Goal: Transaction & Acquisition: Purchase product/service

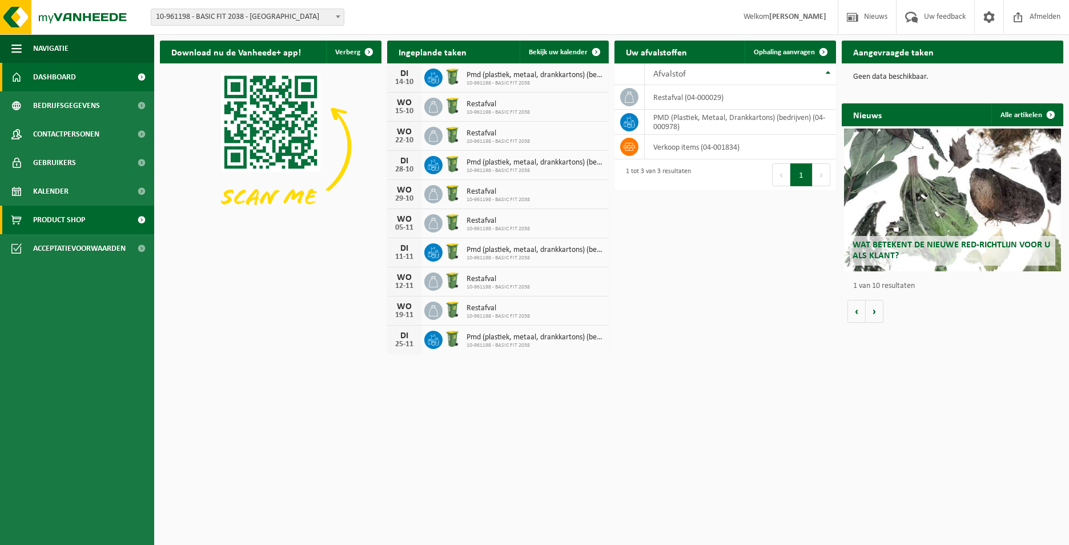
click at [128, 223] on span at bounding box center [141, 220] width 26 height 29
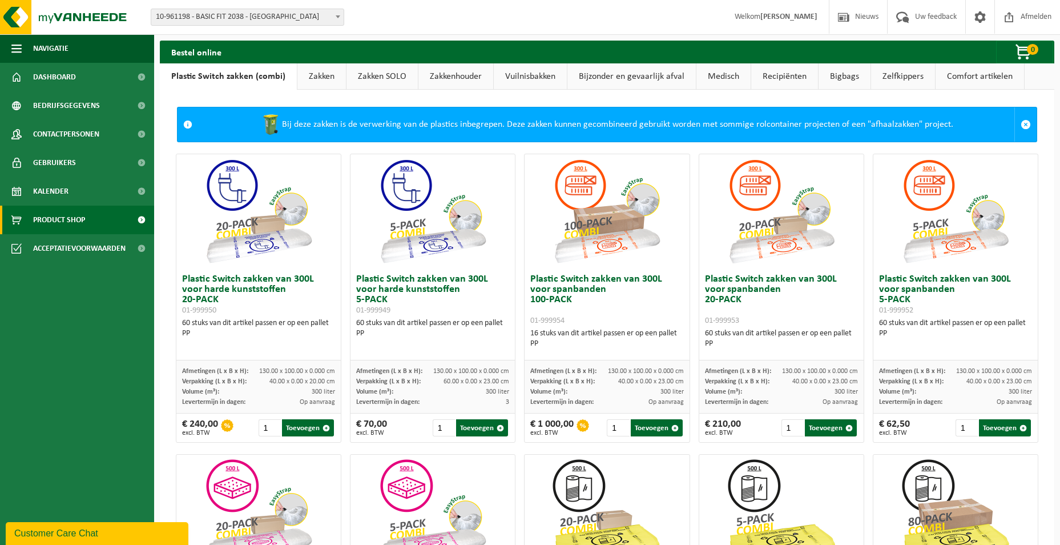
click at [316, 71] on link "Zakken" at bounding box center [322, 76] width 49 height 26
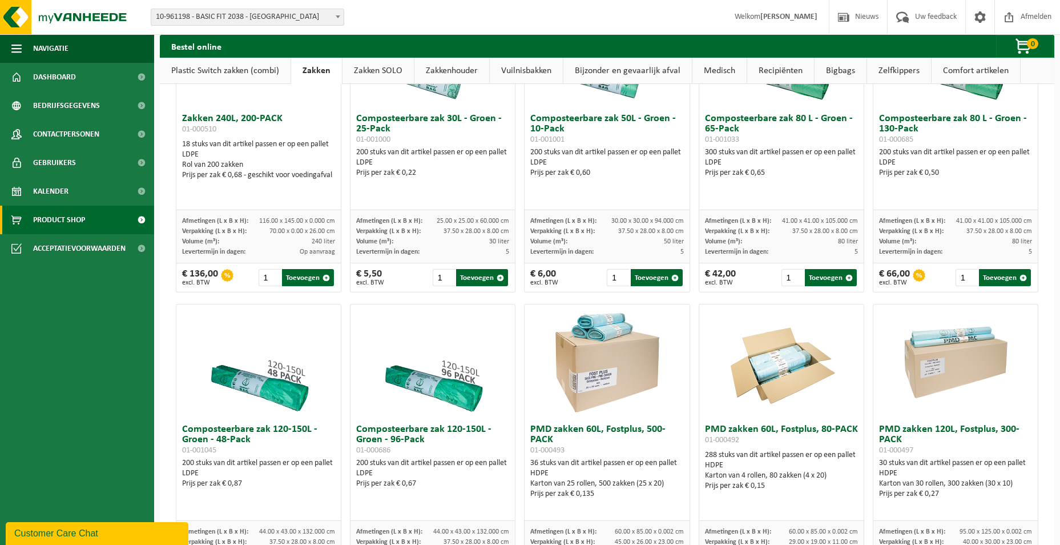
scroll to position [628, 0]
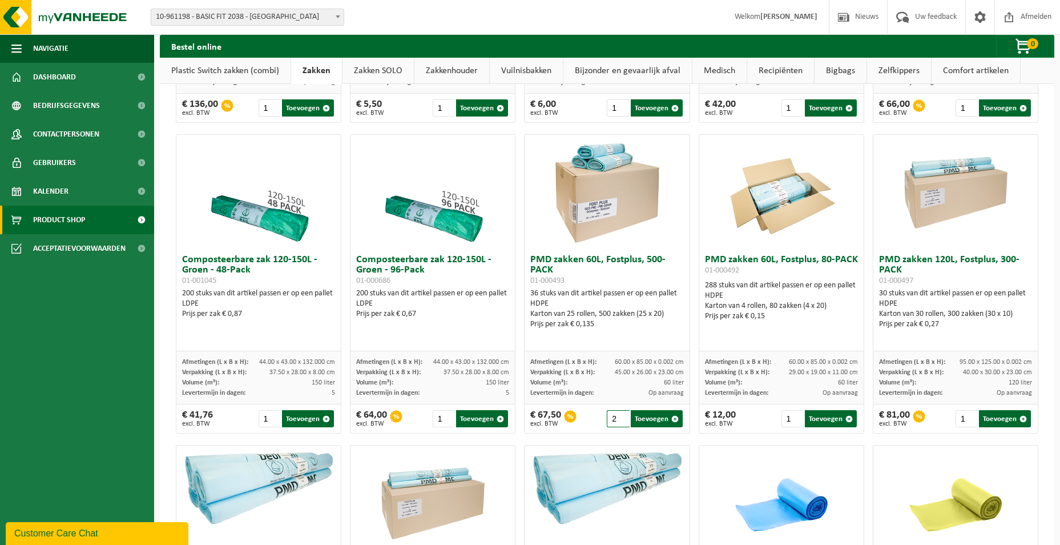
click at [618, 422] on input "2" at bounding box center [618, 418] width 22 height 17
click at [637, 427] on button "Toevoegen" at bounding box center [657, 418] width 52 height 17
type input "1"
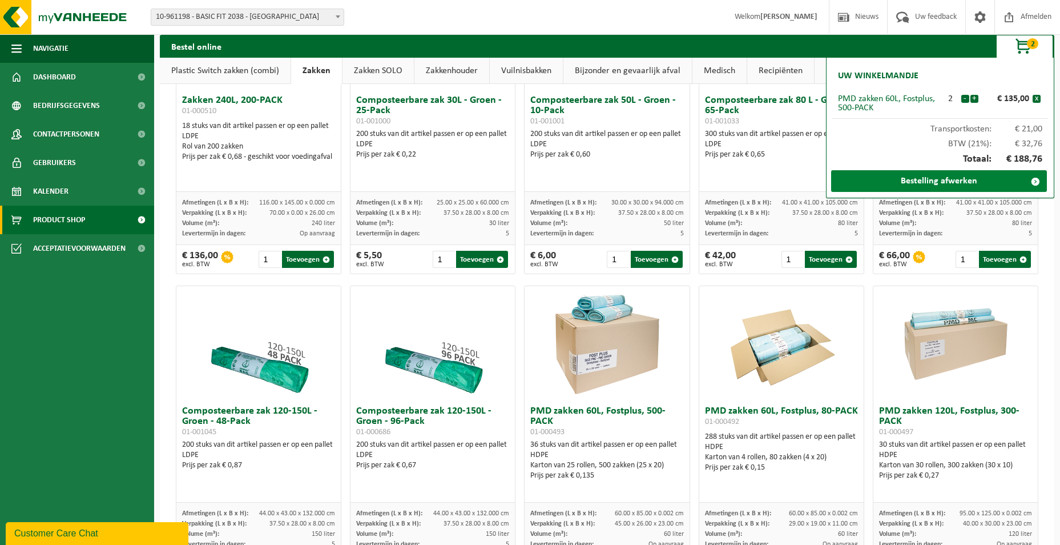
scroll to position [400, 0]
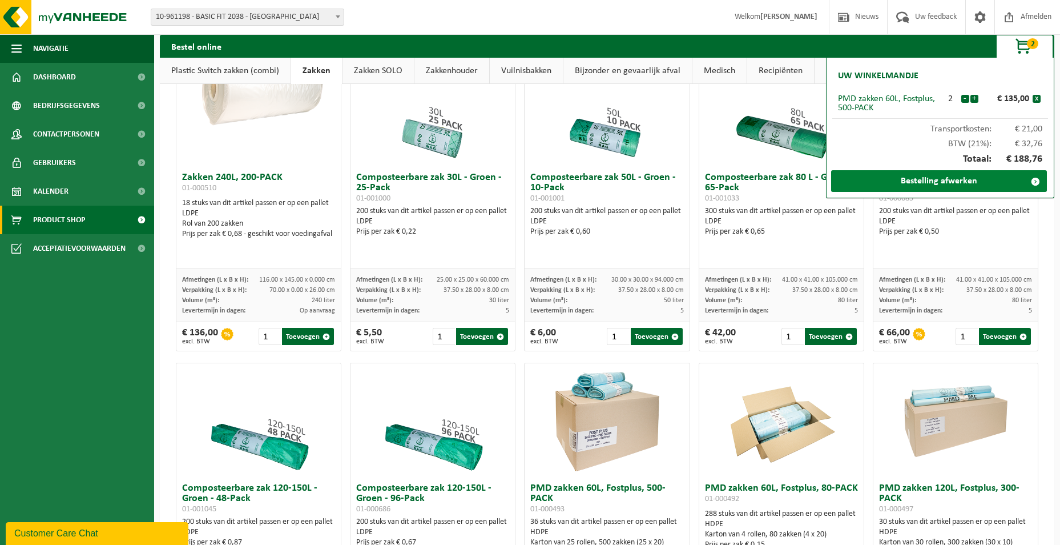
click at [936, 188] on link "Bestelling afwerken" at bounding box center [939, 181] width 216 height 22
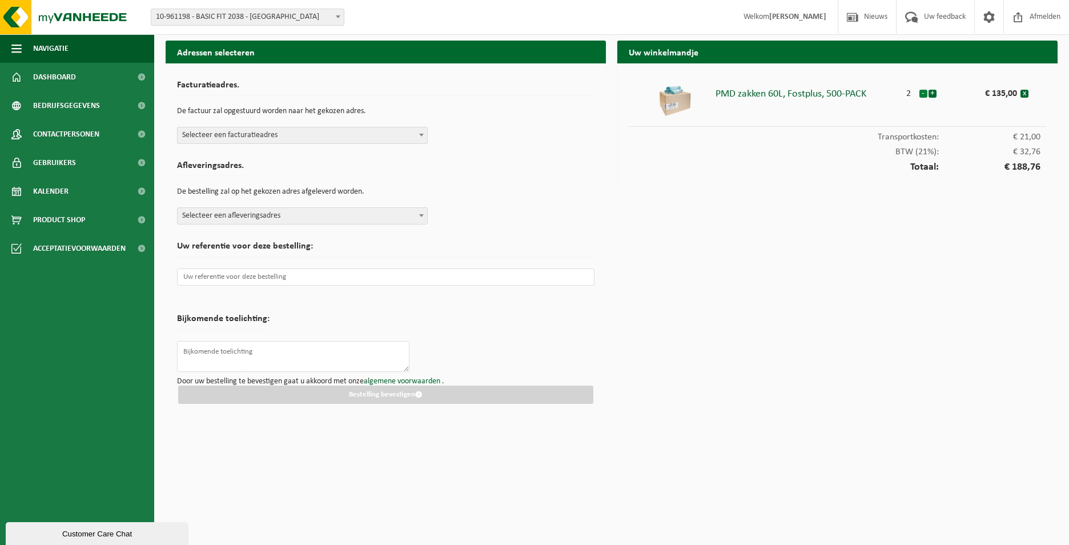
click at [920, 95] on button "-" at bounding box center [923, 94] width 8 height 8
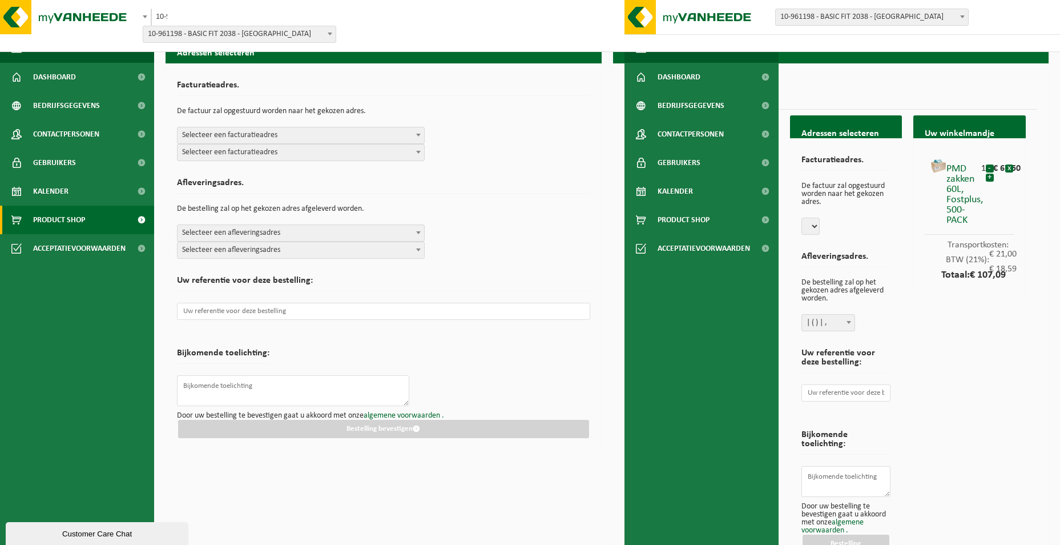
click at [71, 217] on span "Product Shop" at bounding box center [59, 220] width 52 height 29
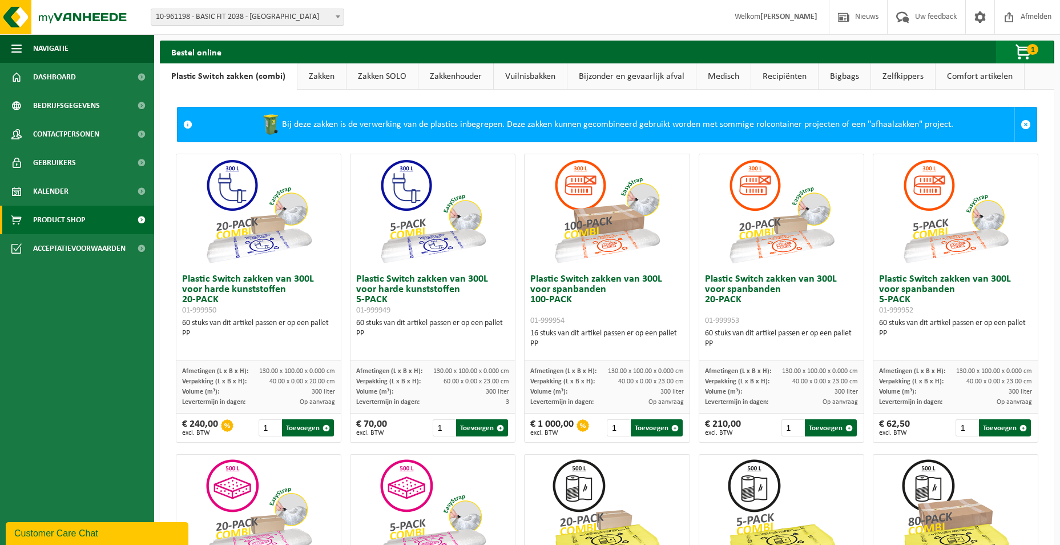
click at [1020, 53] on span "button" at bounding box center [1024, 52] width 57 height 23
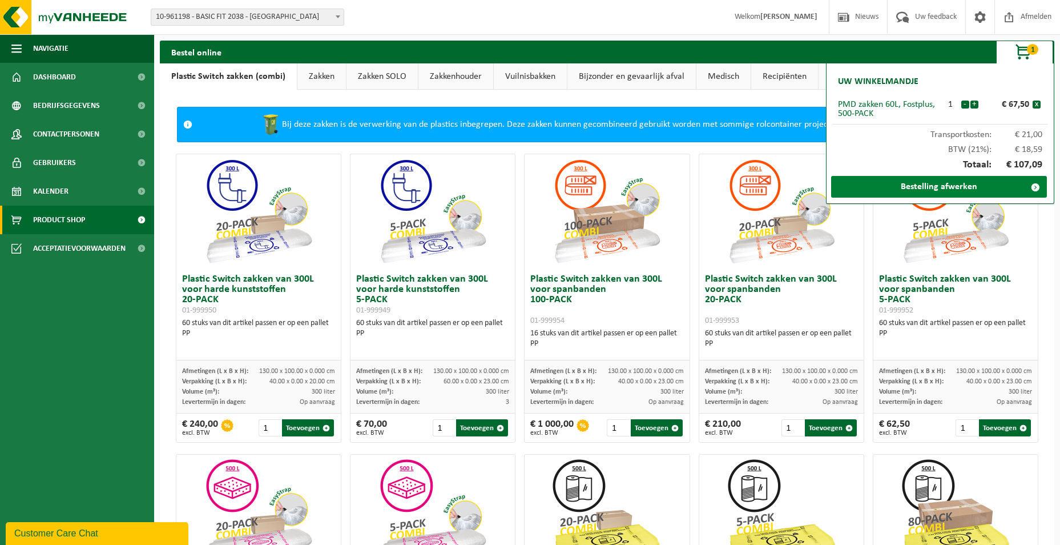
click at [926, 188] on link "Bestelling afwerken" at bounding box center [939, 187] width 216 height 22
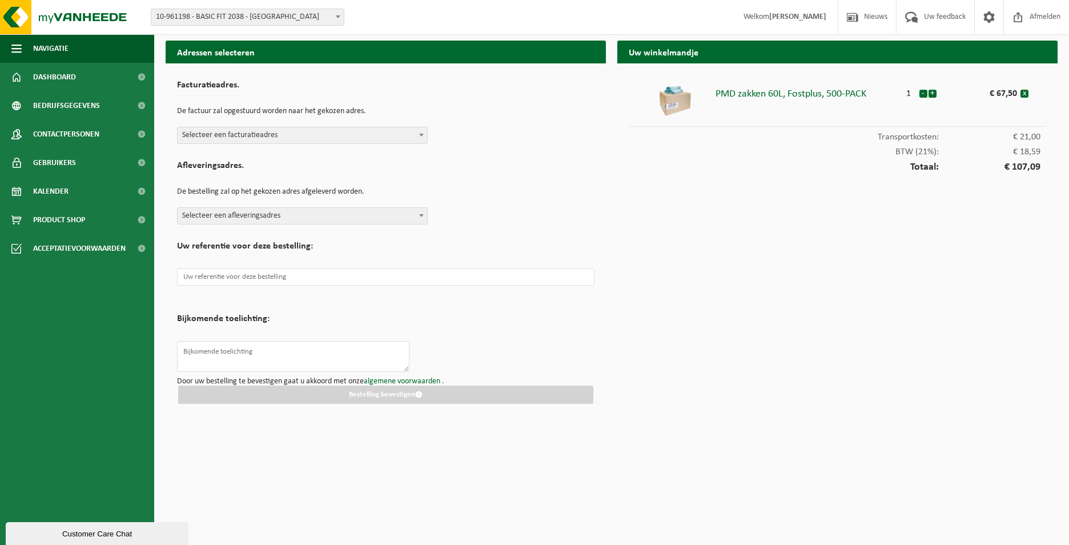
click at [380, 212] on span "Selecteer een afleveringsadres" at bounding box center [303, 216] width 250 height 16
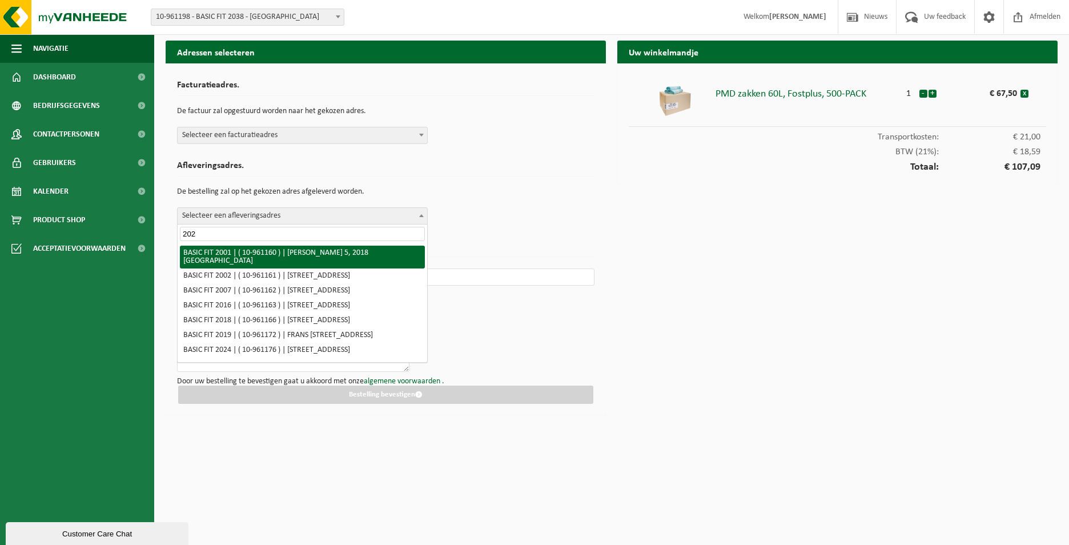
type input "2024"
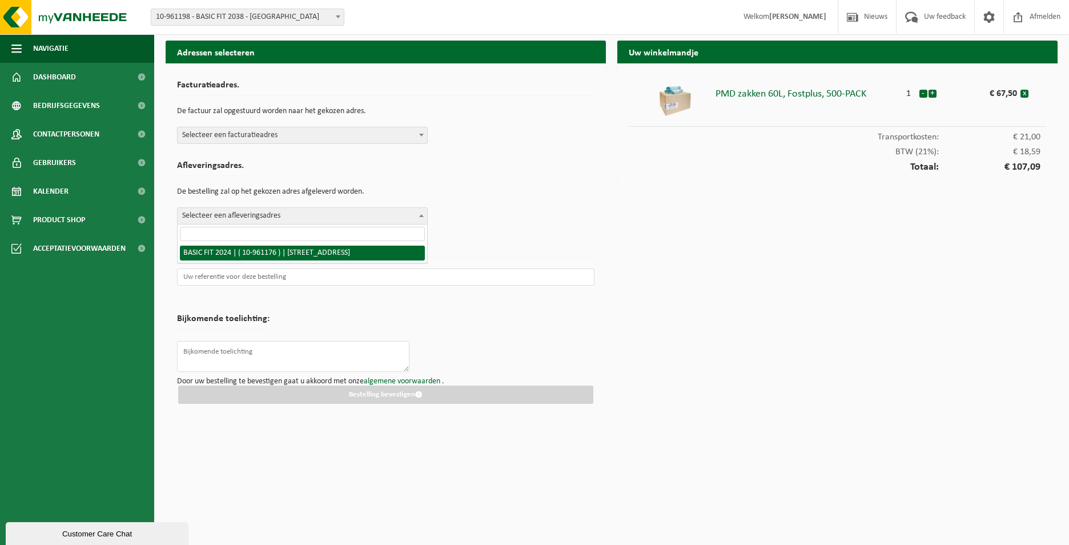
click at [353, 122] on div "Facturatieadres. De factuur zal opgestuurd worden naar het gekozen adres. Selec…" at bounding box center [385, 109] width 417 height 69
click at [345, 128] on span "Selecteer een facturatieadres" at bounding box center [303, 135] width 250 height 16
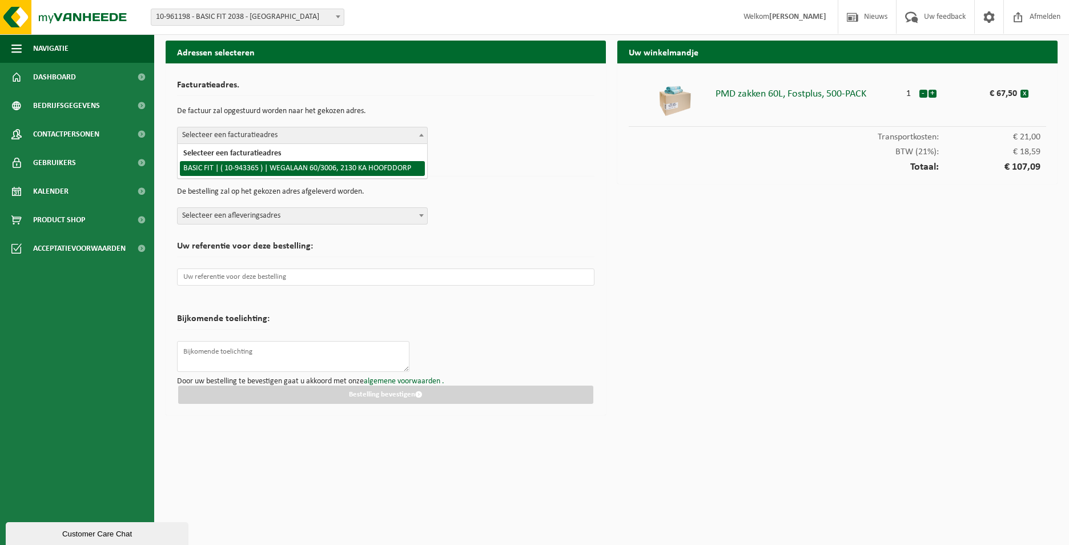
select select "140248"
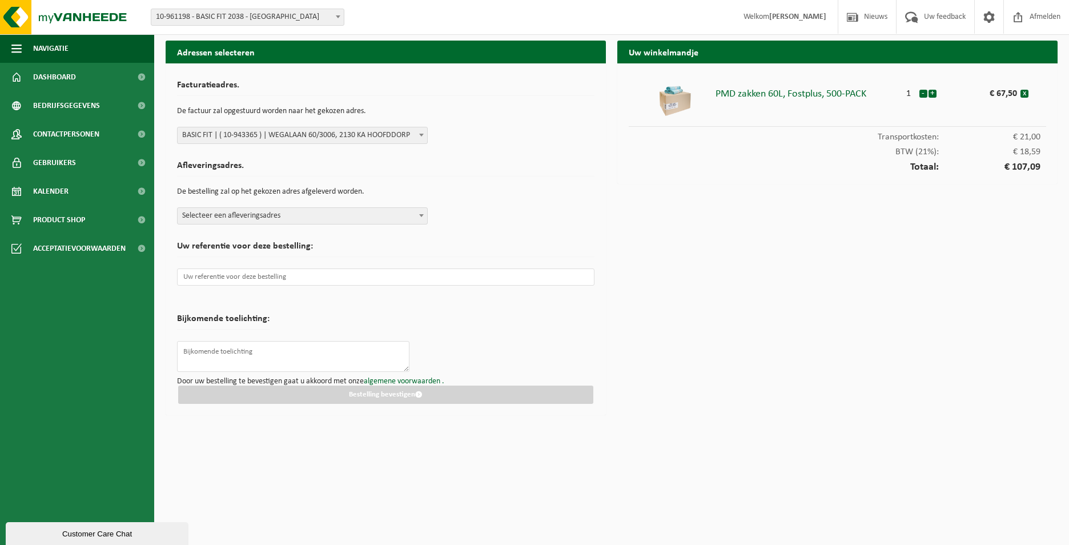
click at [349, 220] on span "Selecteer een afleveringsadres" at bounding box center [303, 216] width 250 height 16
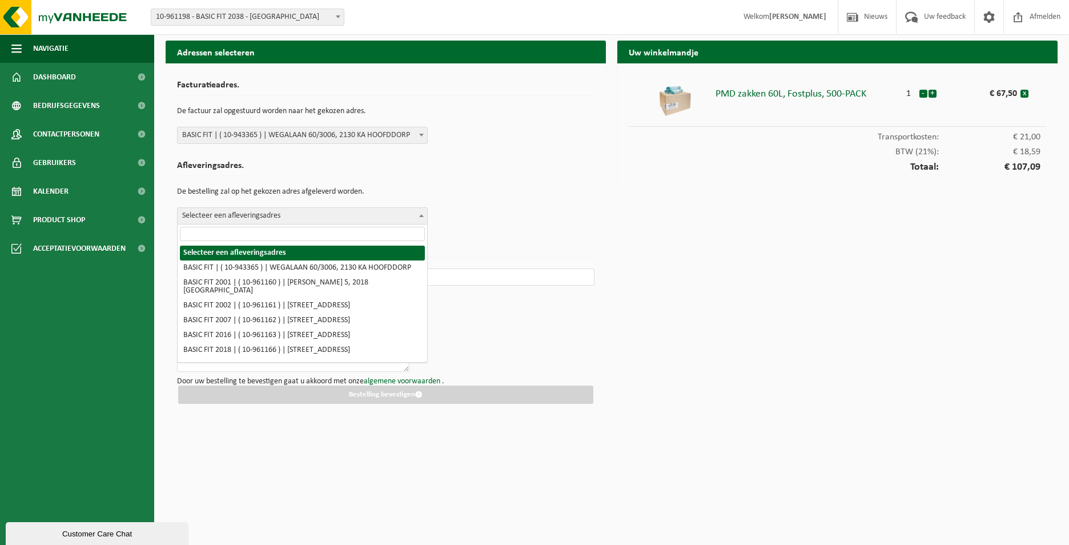
drag, startPoint x: 329, startPoint y: 264, endPoint x: 332, endPoint y: 237, distance: 27.0
click at [332, 237] on span "Selecteer een afleveringsadres BASIC FIT | ( 10-943365 ) | WEGALAAN 60/3006, 21…" at bounding box center [302, 293] width 251 height 138
click at [332, 237] on input "search" at bounding box center [302, 234] width 245 height 14
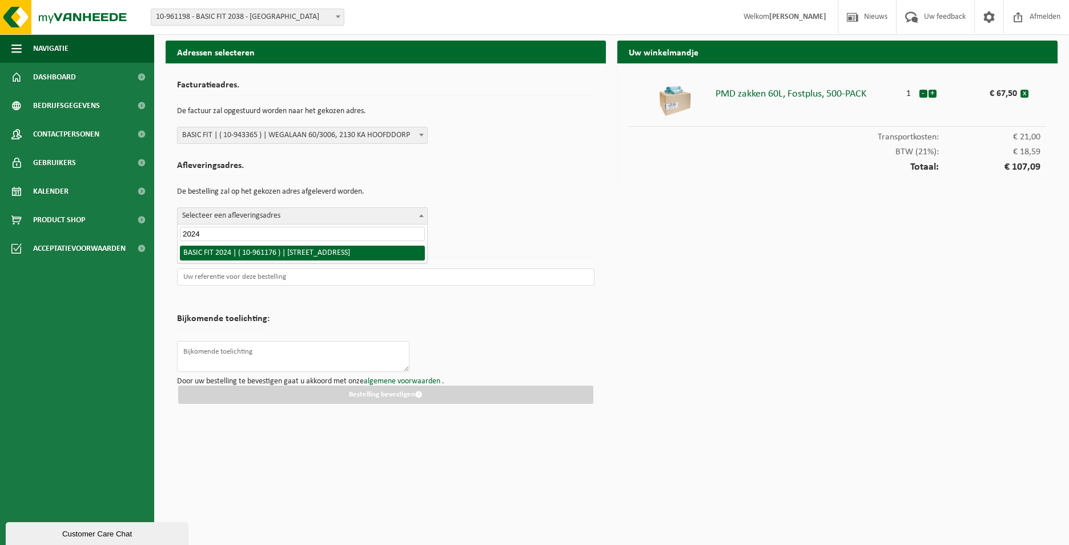
type input "2024"
select select "149891"
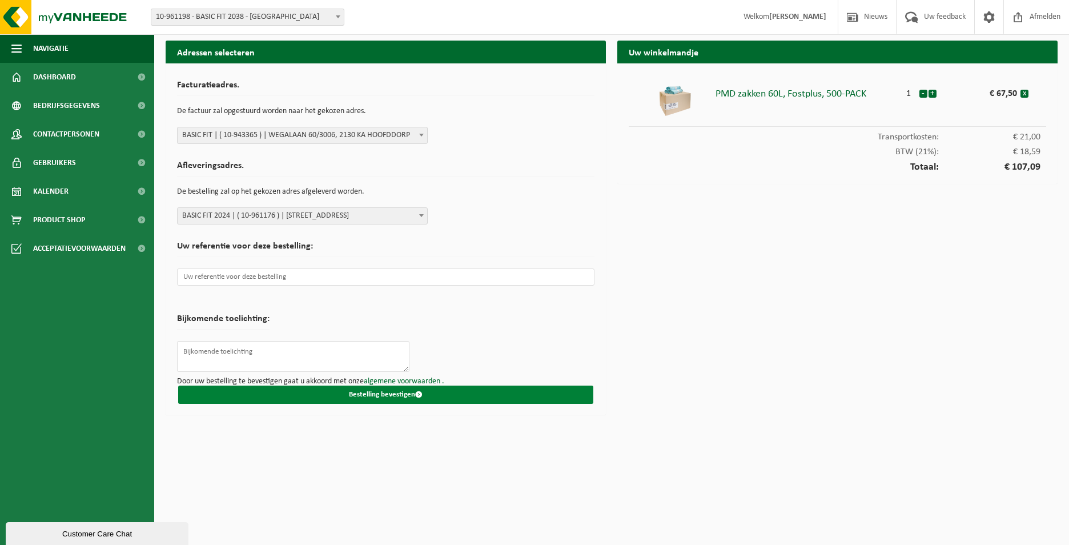
click at [255, 393] on button "Bestelling bevestigen" at bounding box center [385, 394] width 415 height 18
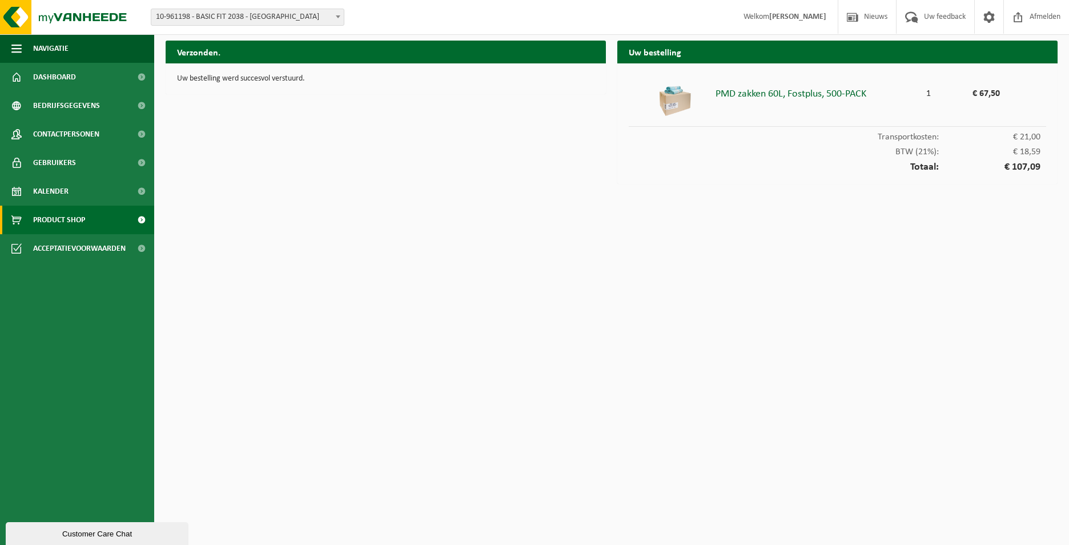
click at [123, 224] on link "Product Shop" at bounding box center [77, 220] width 154 height 29
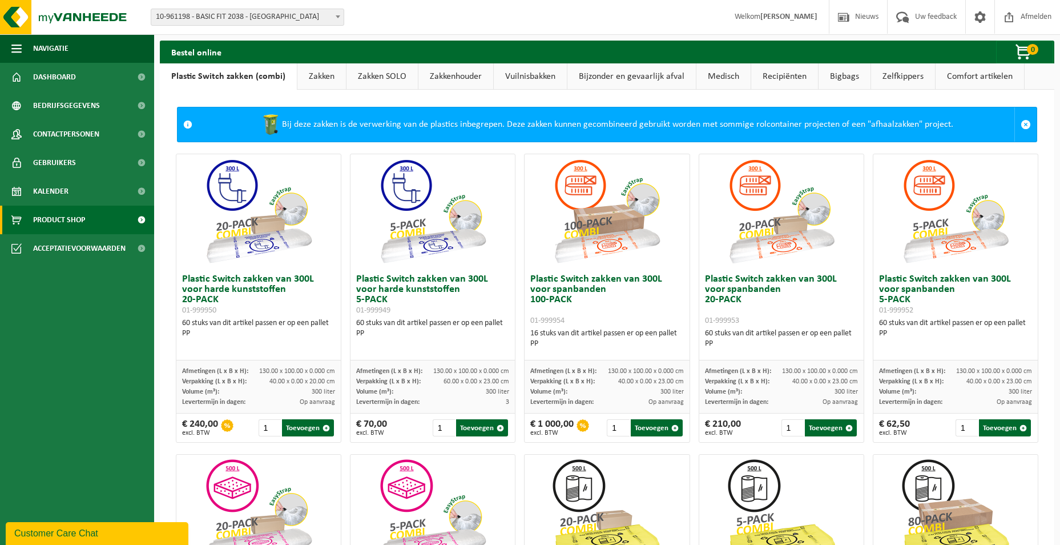
click at [333, 77] on link "Zakken" at bounding box center [322, 76] width 49 height 26
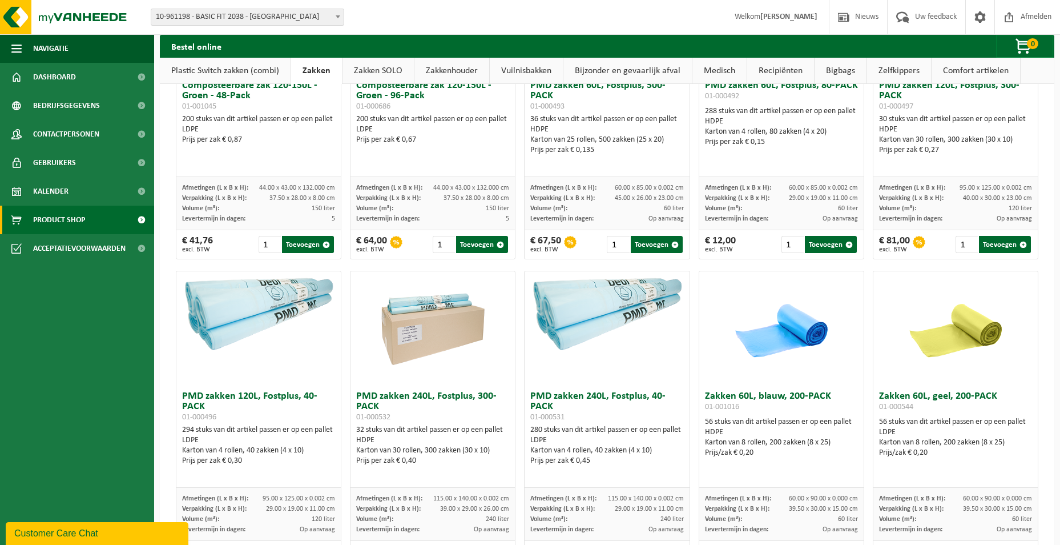
scroll to position [685, 0]
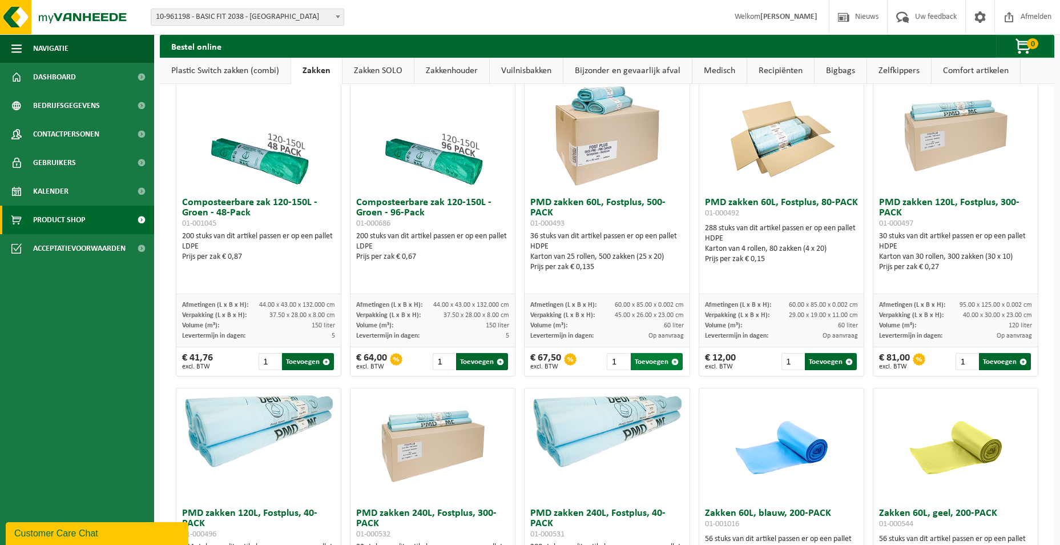
click at [652, 368] on button "Toevoegen" at bounding box center [657, 361] width 52 height 17
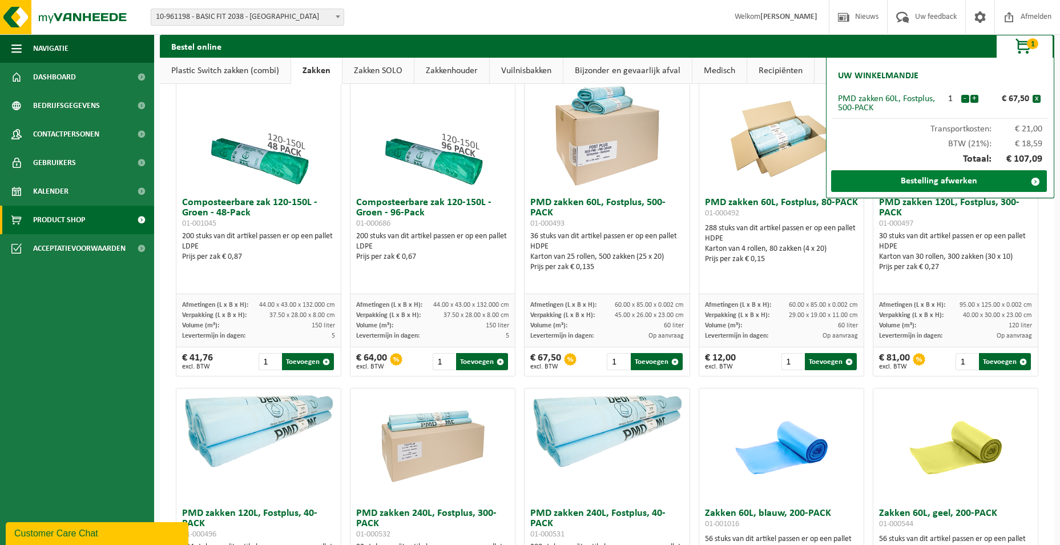
click at [917, 180] on link "Bestelling afwerken" at bounding box center [939, 181] width 216 height 22
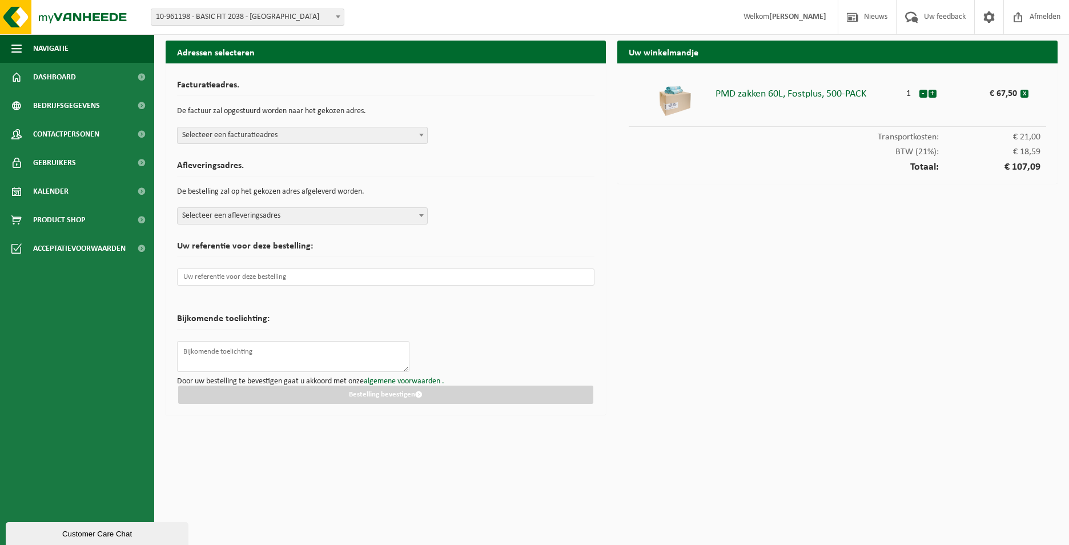
click at [360, 130] on span "Selecteer een facturatieadres" at bounding box center [303, 135] width 250 height 16
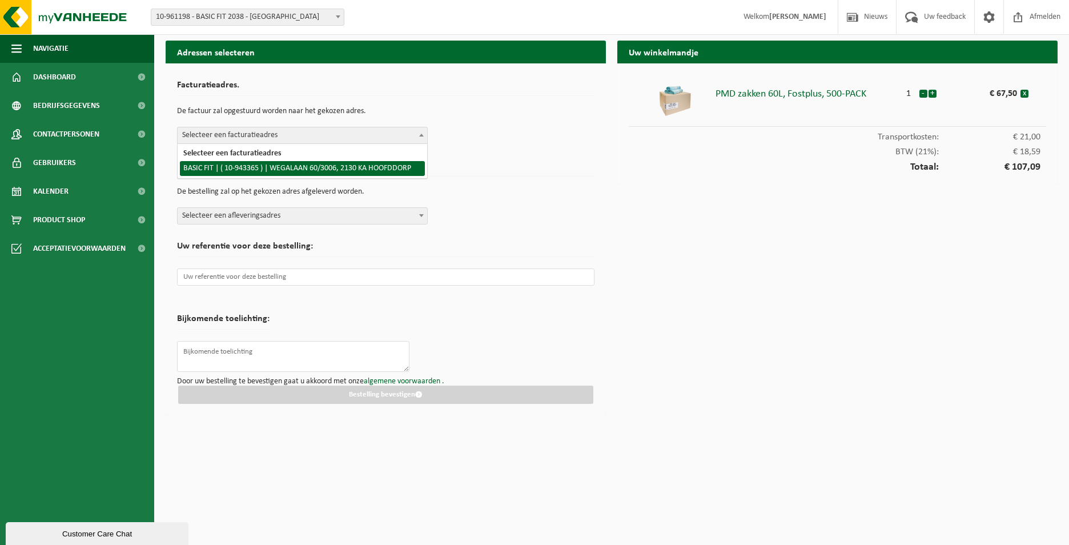
select select "140248"
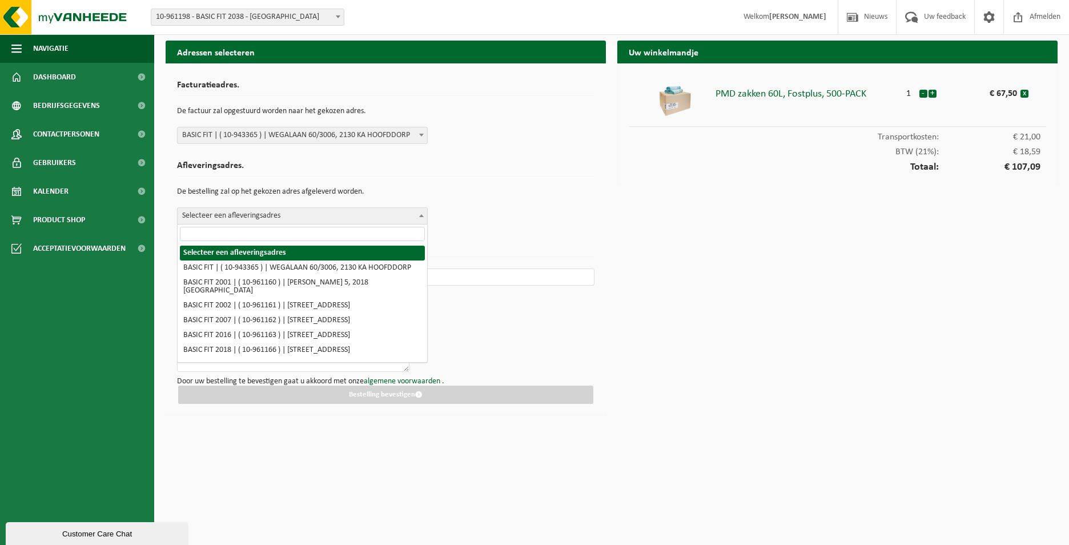
click at [356, 218] on span "Selecteer een afleveringsadres" at bounding box center [303, 216] width 250 height 16
type input "2"
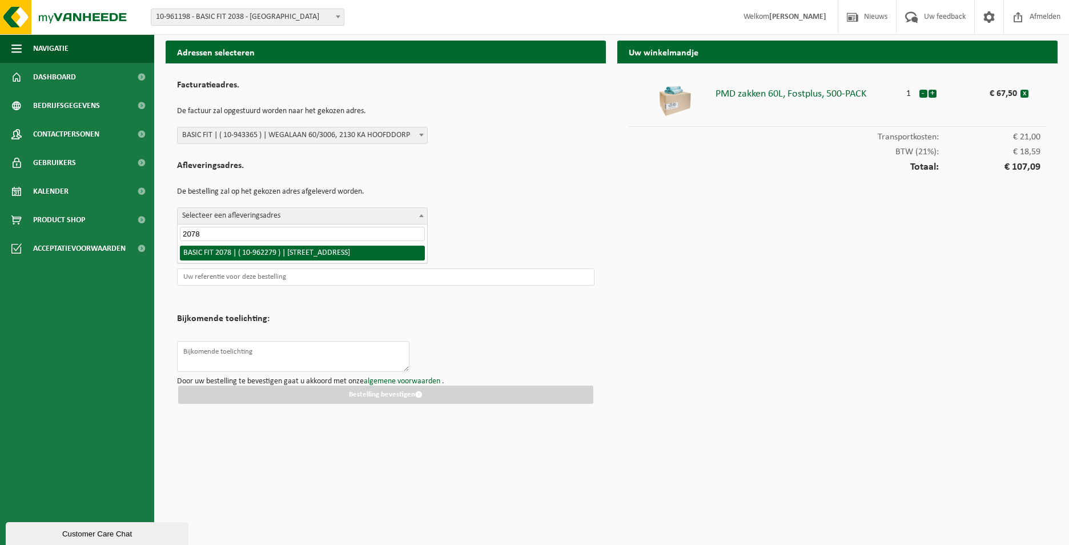
type input "2078"
select select "150602"
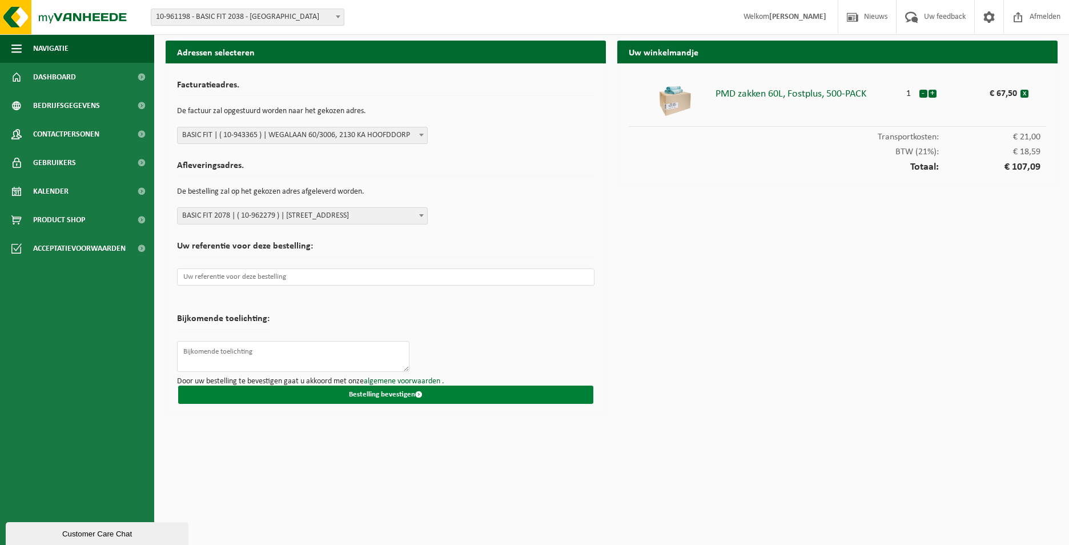
click at [322, 400] on button "Bestelling bevestigen" at bounding box center [385, 394] width 415 height 18
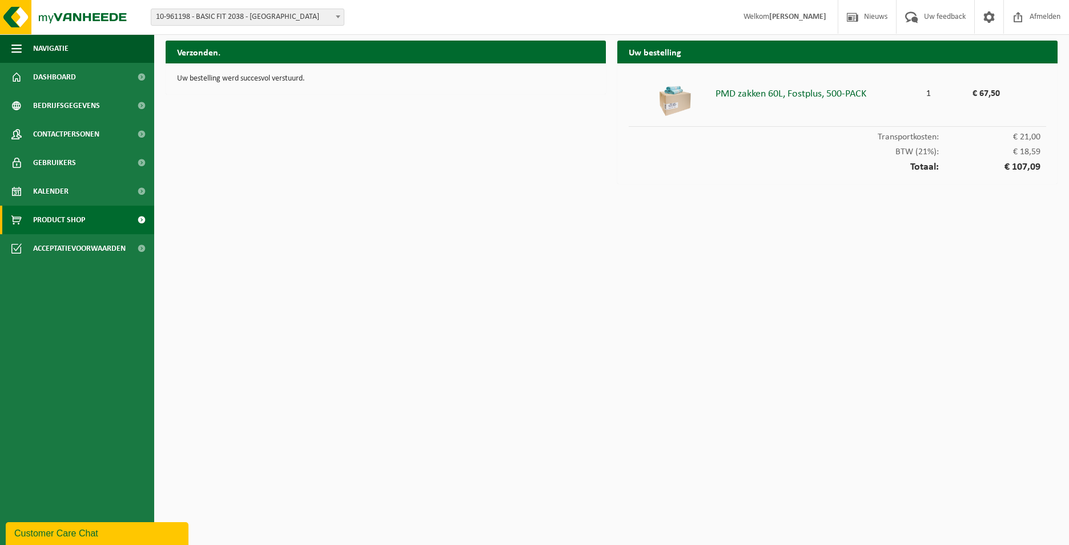
click at [112, 228] on link "Product Shop" at bounding box center [77, 220] width 154 height 29
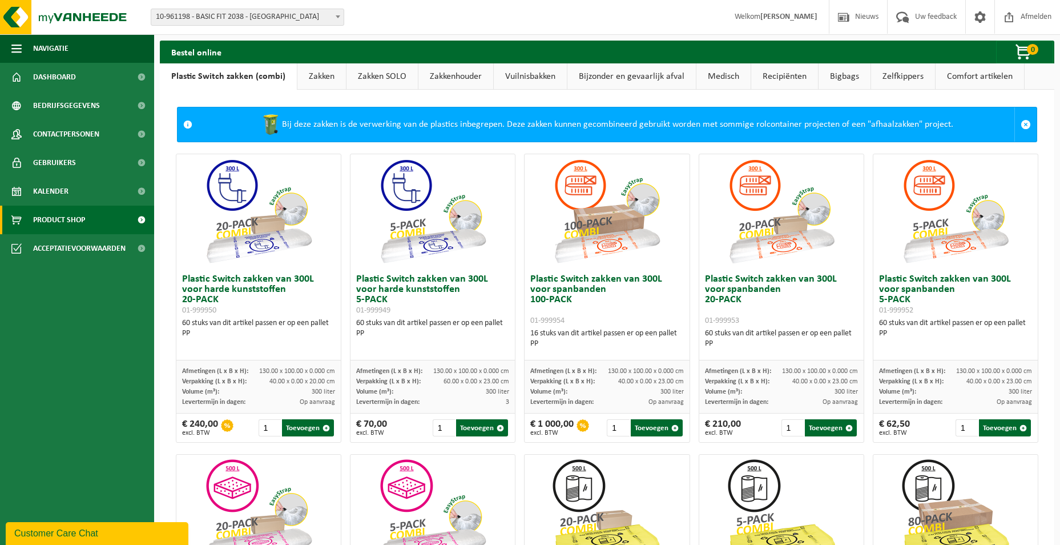
click at [329, 70] on link "Zakken" at bounding box center [322, 76] width 49 height 26
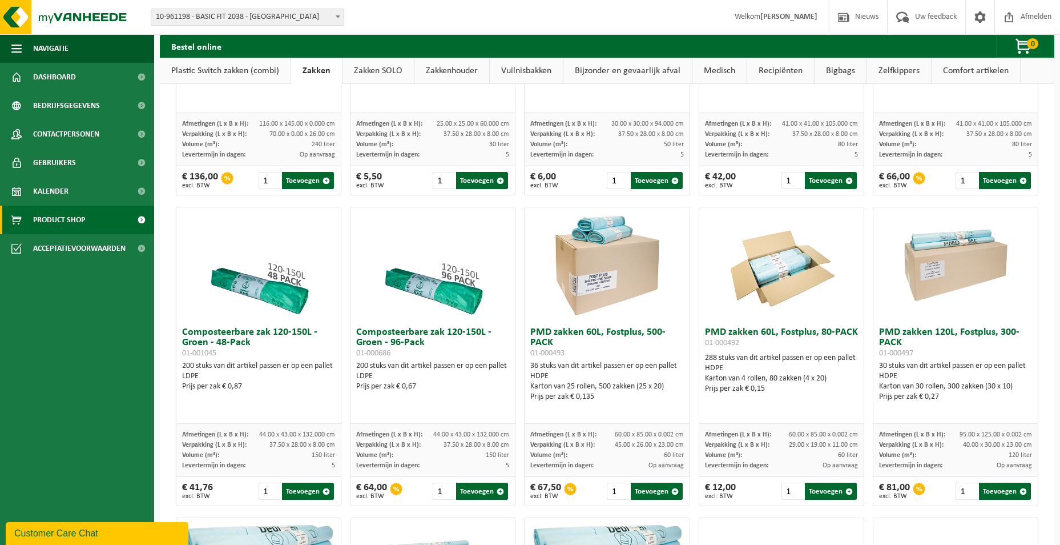
scroll to position [628, 0]
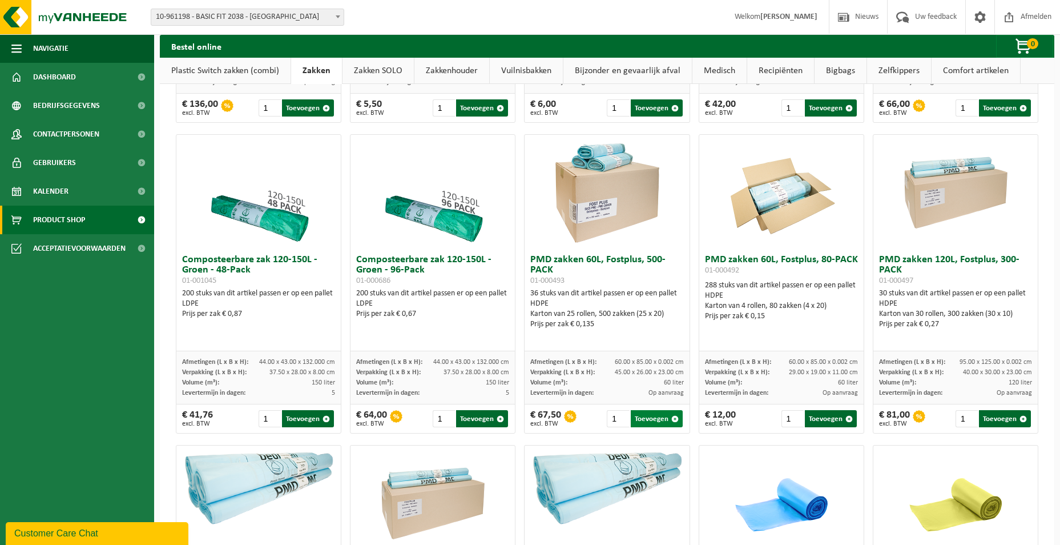
click at [656, 427] on button "Toevoegen" at bounding box center [657, 418] width 52 height 17
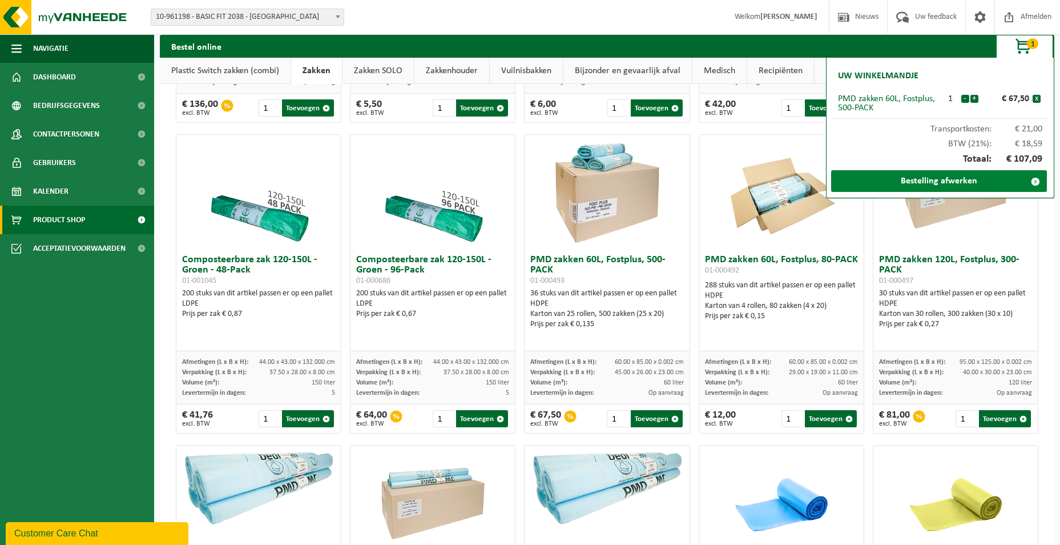
click at [911, 186] on link "Bestelling afwerken" at bounding box center [939, 181] width 216 height 22
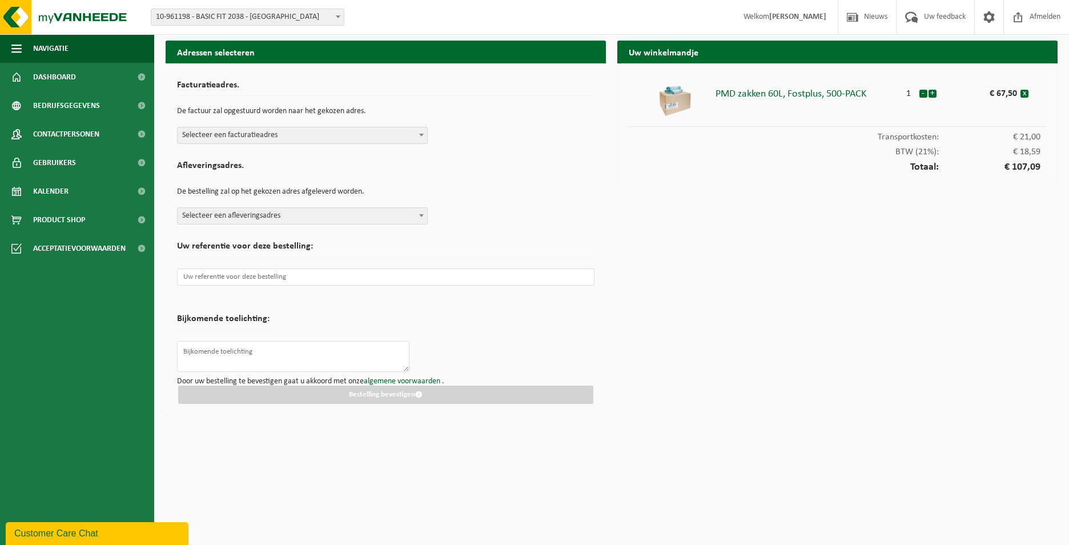
click at [319, 206] on div "Afleveringsadres. De bestelling zal op het gekozen adres afgeleverd worden. Sel…" at bounding box center [385, 189] width 417 height 69
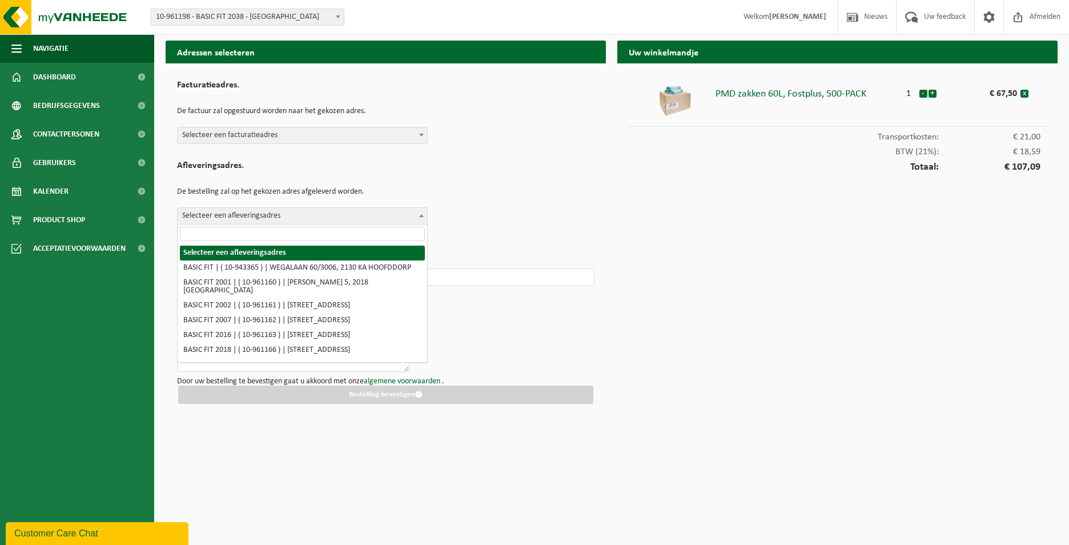
click at [324, 215] on span "Selecteer een afleveringsadres" at bounding box center [303, 216] width 250 height 16
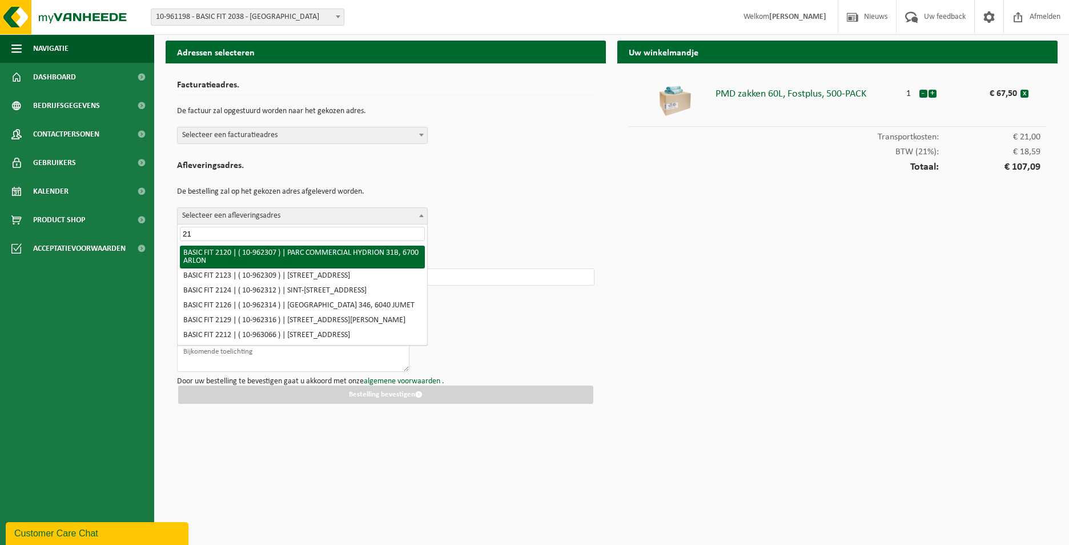
type input "2"
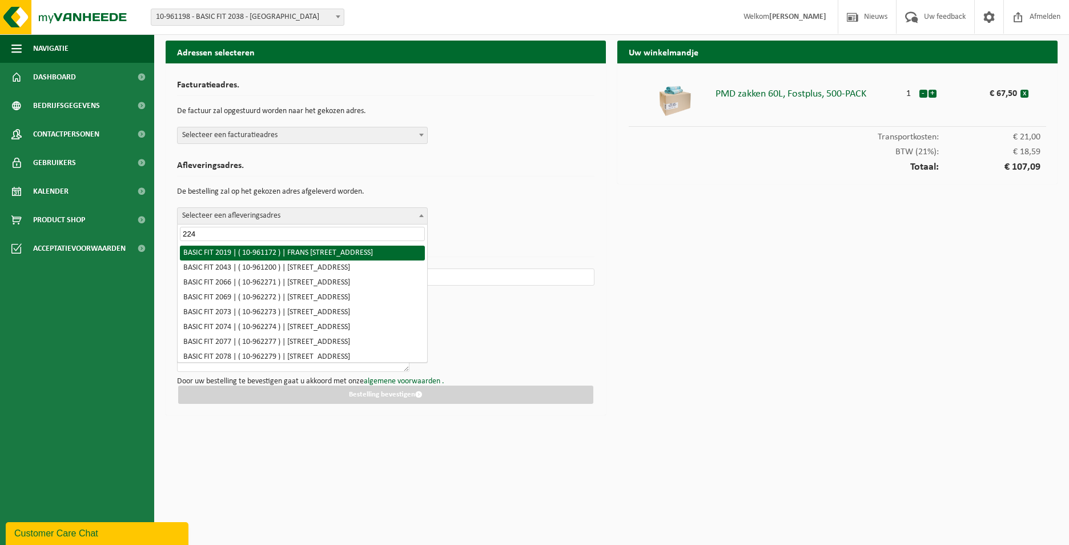
type input "2244"
